Goal: Task Accomplishment & Management: Complete application form

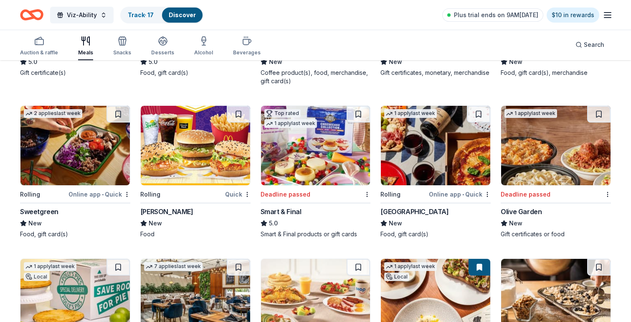
scroll to position [1494, 0]
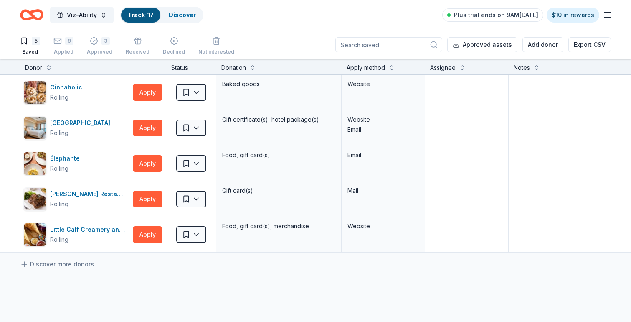
click at [66, 47] on div "9 Applied" at bounding box center [63, 46] width 20 height 18
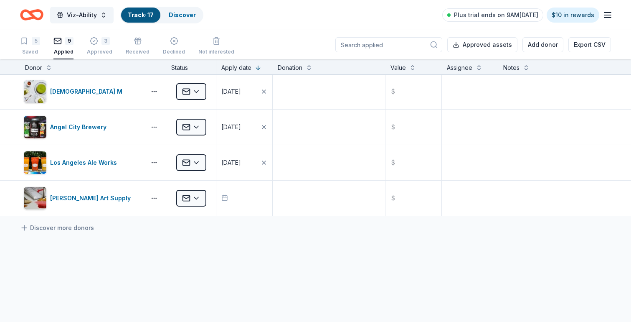
scroll to position [176, 0]
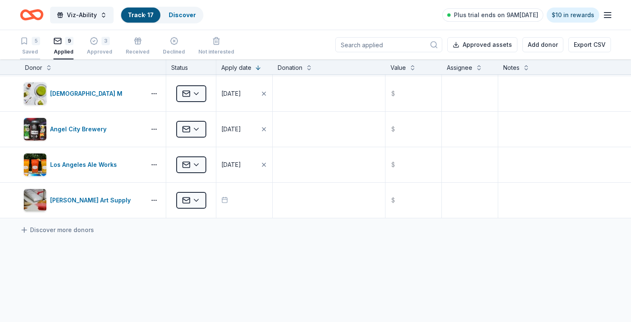
click at [28, 44] on div "5" at bounding box center [30, 41] width 20 height 8
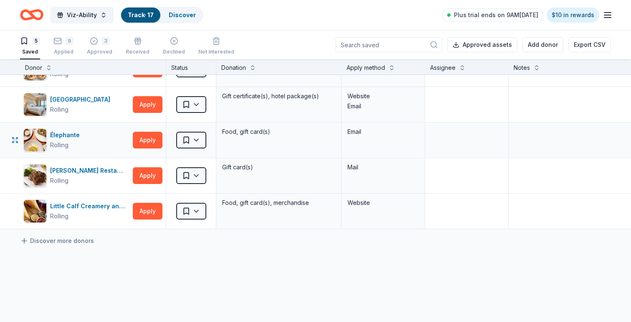
scroll to position [21, 0]
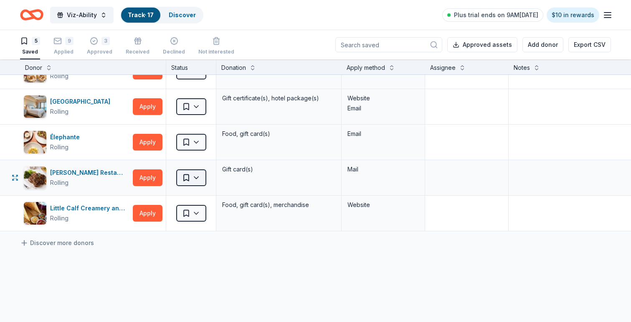
click at [195, 180] on html "Viz-Ability Track · 17 Discover Plus trial ends on 9AM, 10/1 $10 in rewards 5 S…" at bounding box center [315, 161] width 631 height 322
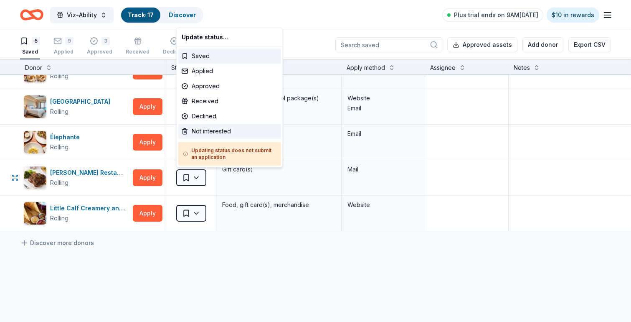
click at [200, 133] on div "Not interested" at bounding box center [229, 131] width 103 height 15
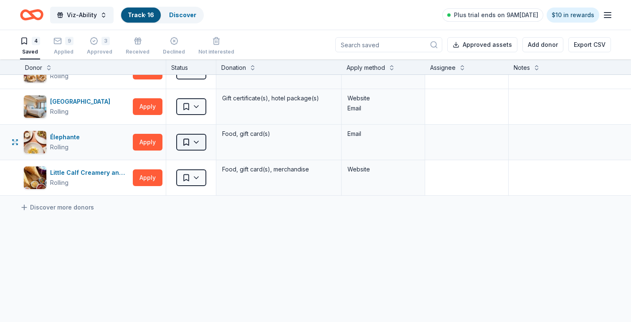
scroll to position [0, 0]
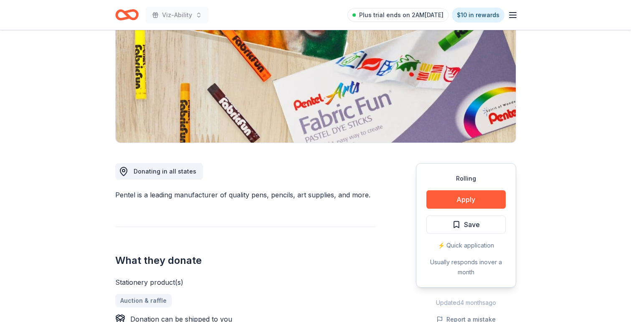
scroll to position [113, 0]
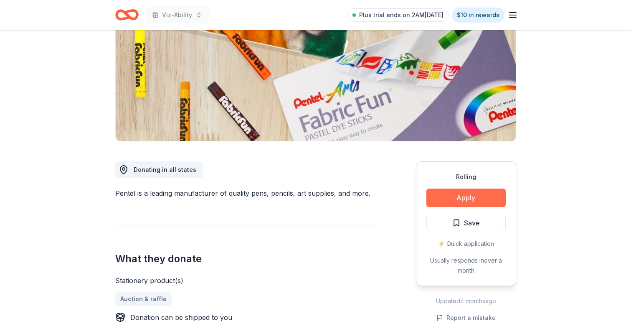
click at [440, 200] on button "Apply" at bounding box center [466, 197] width 79 height 18
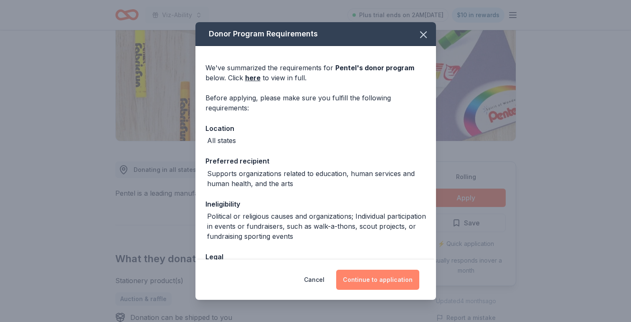
click at [375, 283] on button "Continue to application" at bounding box center [377, 279] width 83 height 20
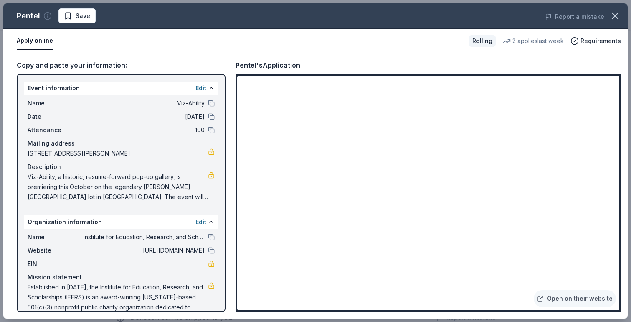
click at [47, 15] on icon "button" at bounding box center [47, 16] width 8 height 8
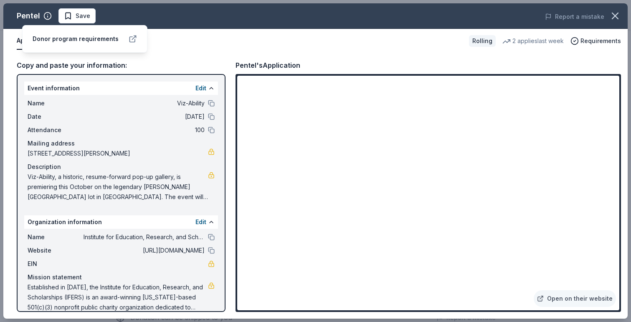
click at [131, 38] on icon at bounding box center [133, 39] width 8 height 8
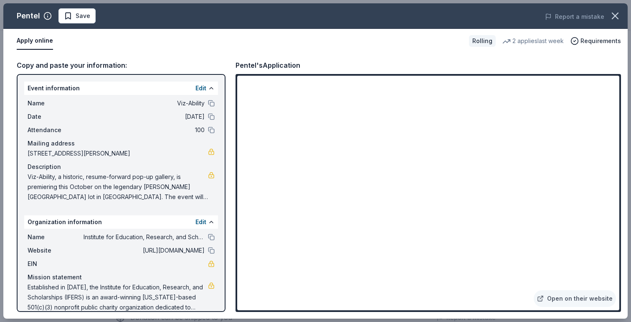
click at [245, 16] on div "Pentel Save" at bounding box center [190, 15] width 375 height 15
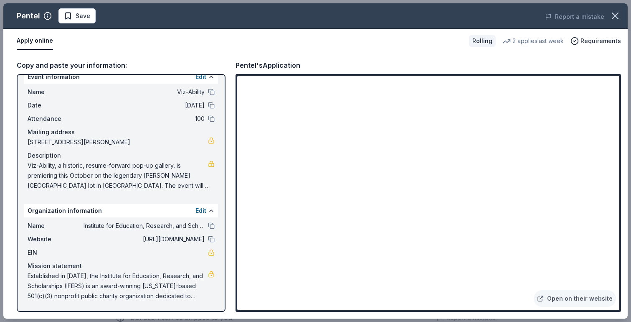
scroll to position [0, 0]
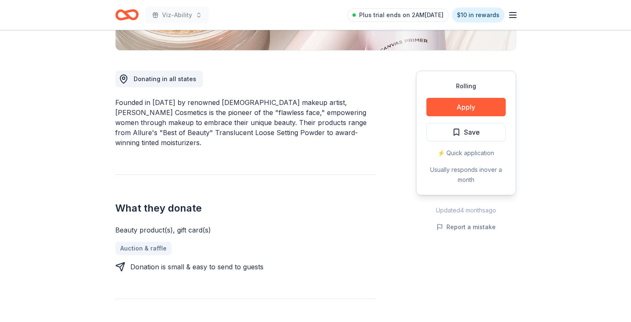
scroll to position [200, 0]
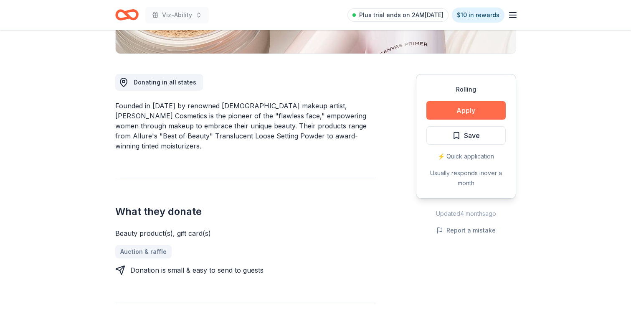
click at [464, 107] on button "Apply" at bounding box center [466, 110] width 79 height 18
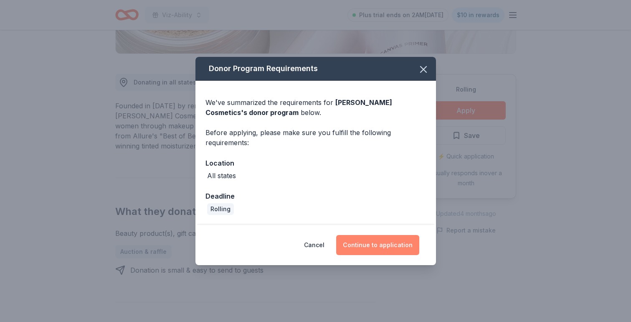
click at [397, 242] on button "Continue to application" at bounding box center [377, 245] width 83 height 20
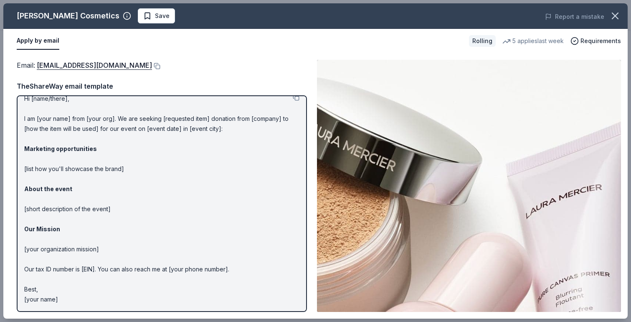
scroll to position [0, 0]
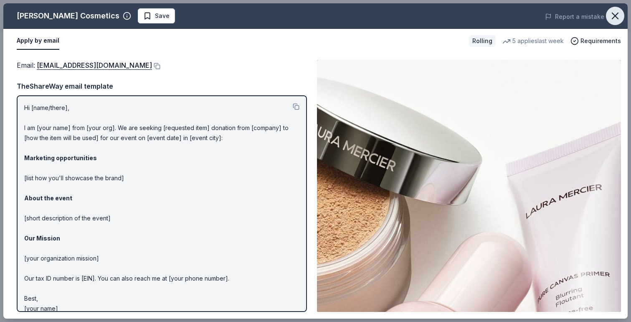
click at [616, 11] on icon "button" at bounding box center [615, 16] width 12 height 12
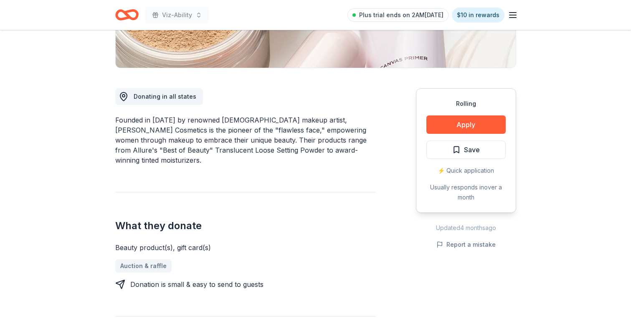
scroll to position [230, 0]
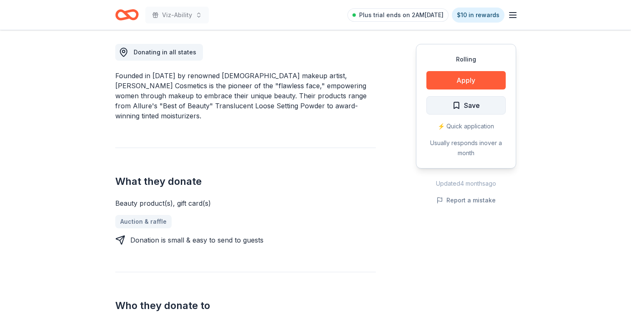
click at [453, 109] on span "Save" at bounding box center [466, 105] width 28 height 11
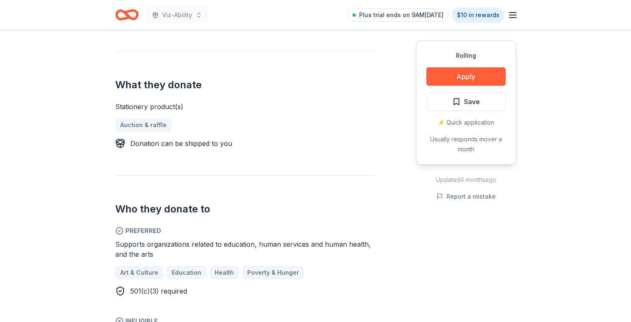
scroll to position [290, 0]
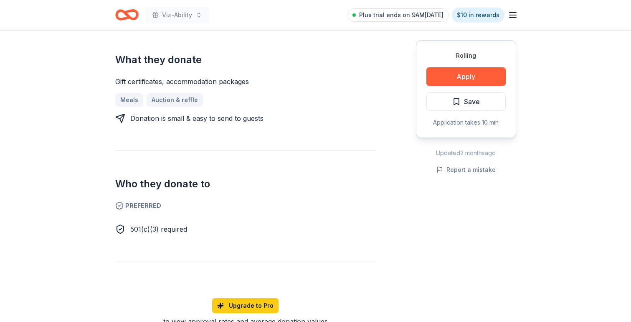
scroll to position [330, 0]
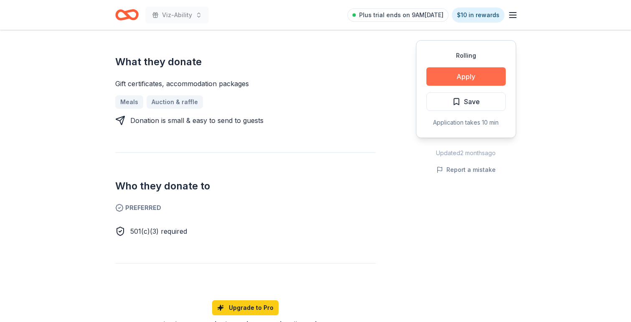
click at [489, 74] on button "Apply" at bounding box center [466, 76] width 79 height 18
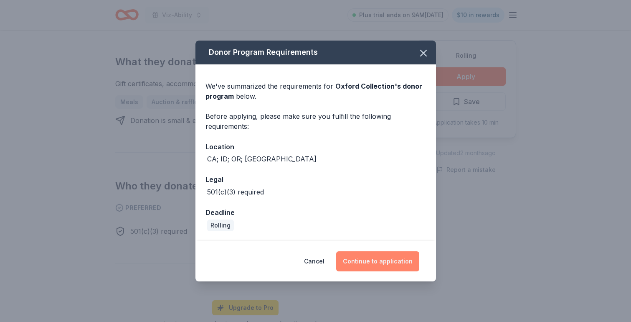
click at [369, 260] on button "Continue to application" at bounding box center [377, 261] width 83 height 20
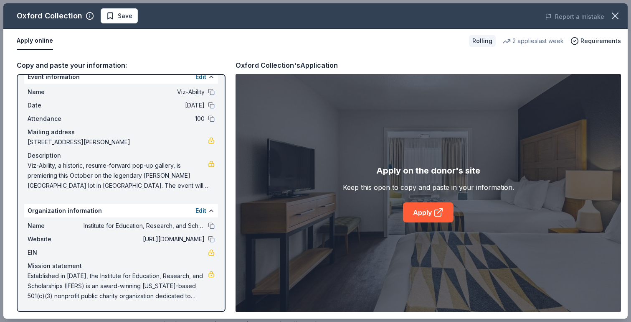
scroll to position [0, 0]
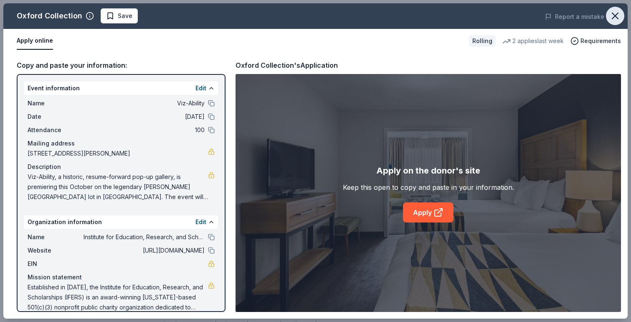
click at [616, 15] on icon "button" at bounding box center [615, 16] width 6 height 6
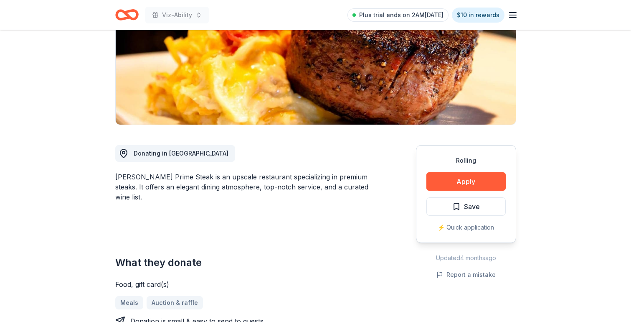
scroll to position [114, 0]
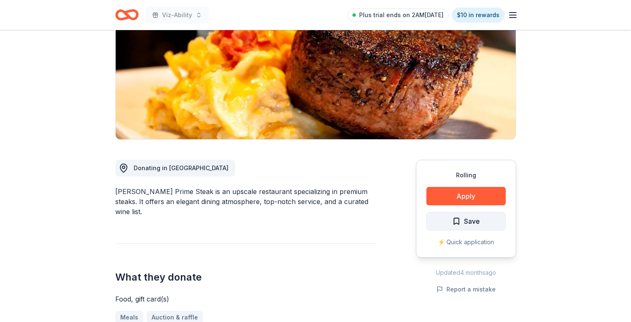
click at [470, 220] on span "Save" at bounding box center [472, 221] width 16 height 11
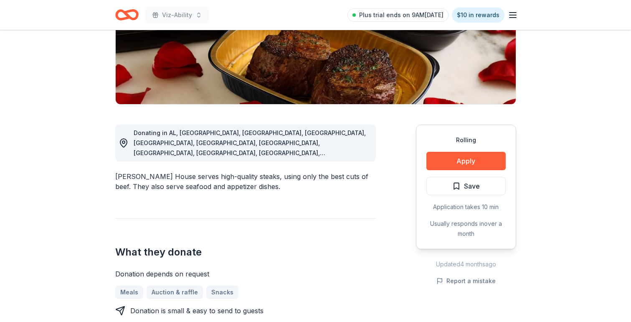
scroll to position [173, 0]
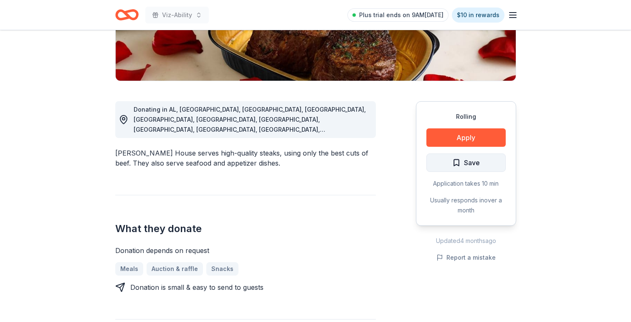
click at [458, 161] on span "Save" at bounding box center [466, 162] width 28 height 11
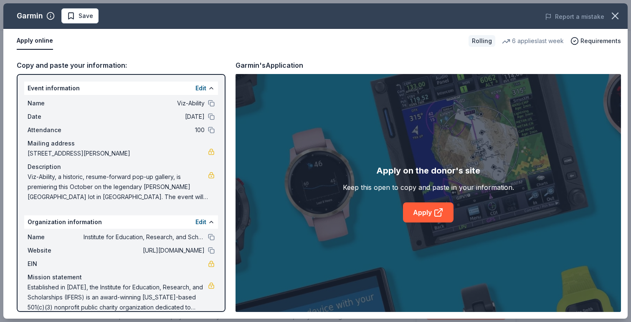
scroll to position [129, 0]
click at [621, 13] on icon "button" at bounding box center [615, 16] width 12 height 12
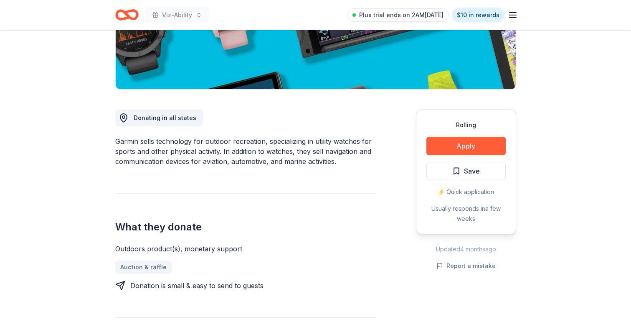
scroll to position [164, 0]
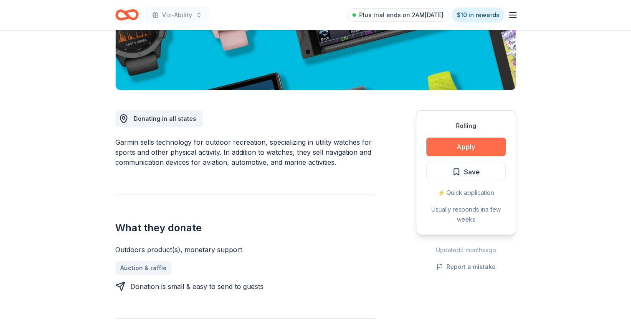
click at [469, 147] on button "Apply" at bounding box center [466, 146] width 79 height 18
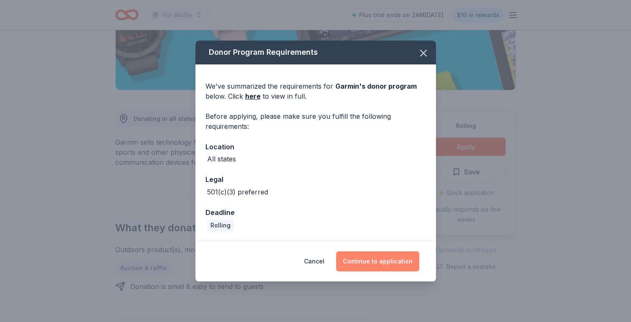
click at [372, 259] on button "Continue to application" at bounding box center [377, 261] width 83 height 20
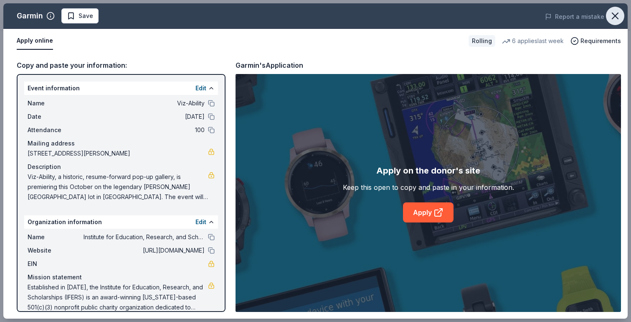
click at [618, 9] on button "button" at bounding box center [615, 16] width 18 height 18
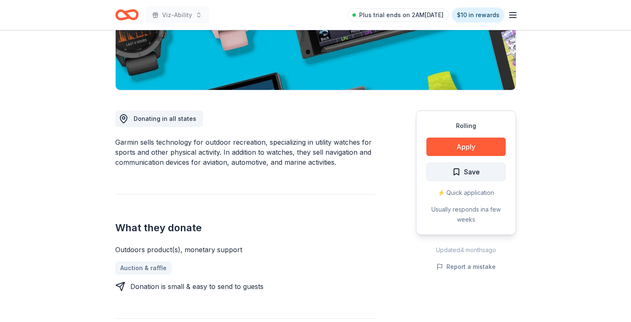
click at [461, 173] on span "Save" at bounding box center [466, 171] width 28 height 11
